Goal: Information Seeking & Learning: Learn about a topic

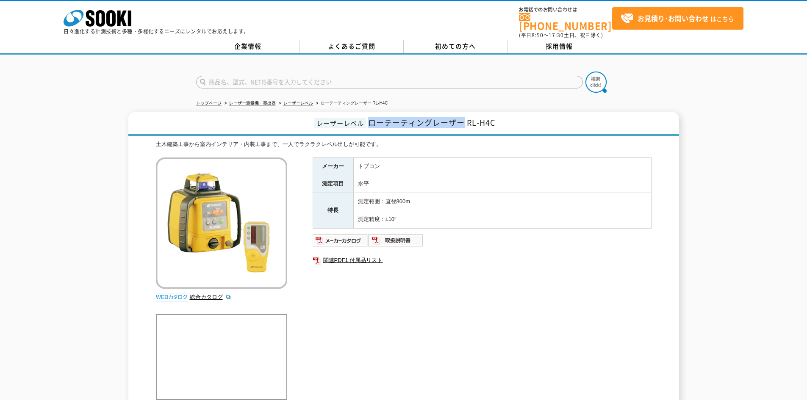
drag, startPoint x: 370, startPoint y: 117, endPoint x: 464, endPoint y: 121, distance: 94.6
click at [464, 121] on span "ローテーティングレーザー RL-H4C" at bounding box center [431, 122] width 127 height 11
copy span "ローテーティングレーザー"
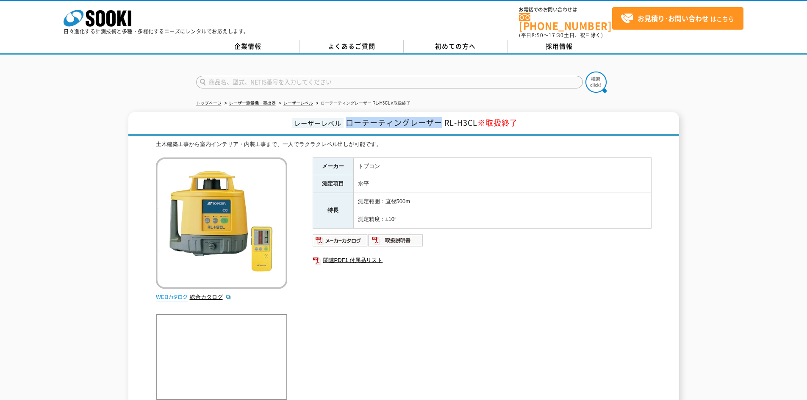
drag, startPoint x: 347, startPoint y: 119, endPoint x: 440, endPoint y: 122, distance: 93.7
click at [440, 122] on span "ローテーティングレーザー RL-H3CL ※取扱終了" at bounding box center [432, 122] width 172 height 11
copy span "ローテーティングレーザー"
